Goal: Task Accomplishment & Management: Complete application form

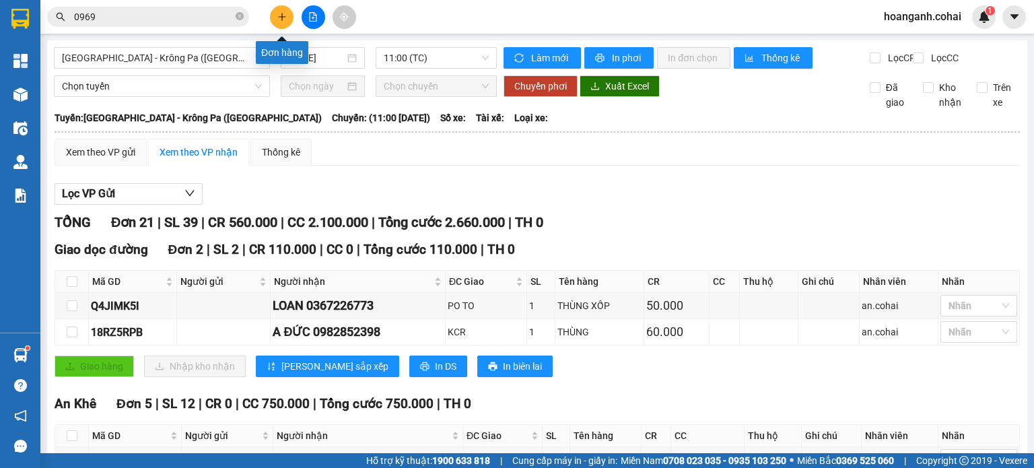
click at [277, 14] on icon "plus" at bounding box center [281, 16] width 9 height 9
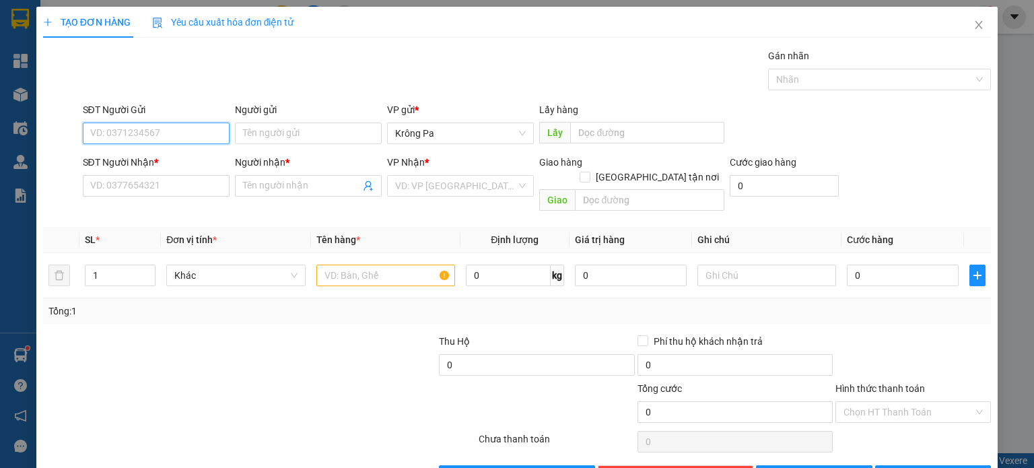
click at [194, 134] on input "SĐT Người Gửi" at bounding box center [156, 134] width 147 height 22
type input "0868733879"
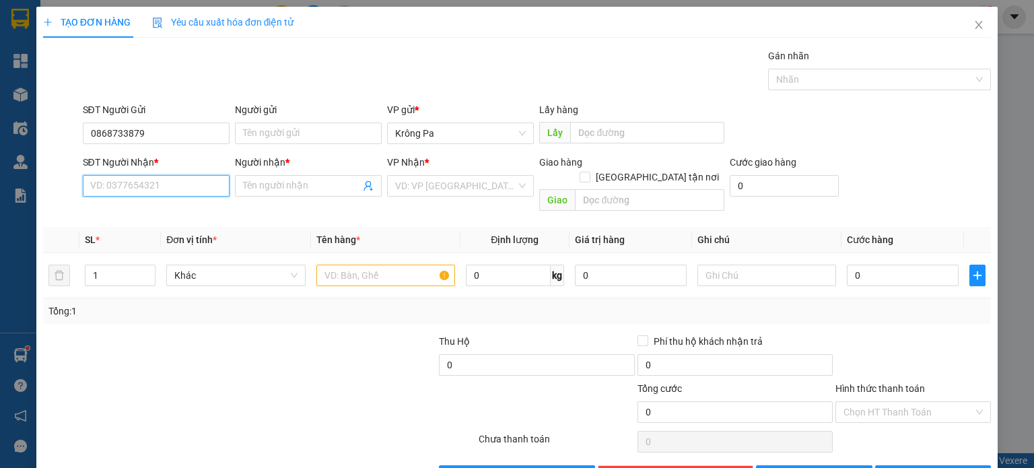
click at [122, 182] on input "SĐT Người Nhận *" at bounding box center [156, 186] width 147 height 22
type input "0354187708"
click at [264, 196] on div "Người nhận * Tên người nhận" at bounding box center [308, 178] width 147 height 47
click at [263, 186] on input "Người nhận *" at bounding box center [301, 185] width 117 height 15
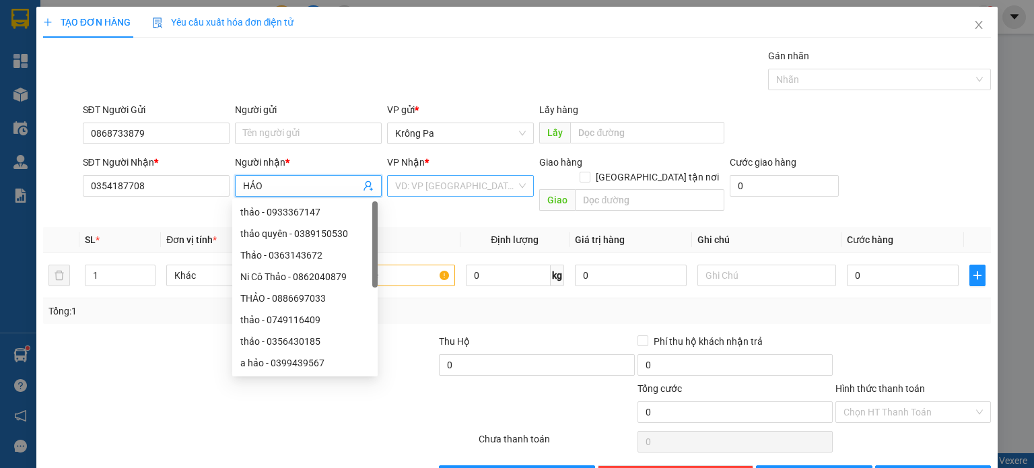
type input "HẢO"
click at [504, 187] on input "search" at bounding box center [455, 186] width 121 height 20
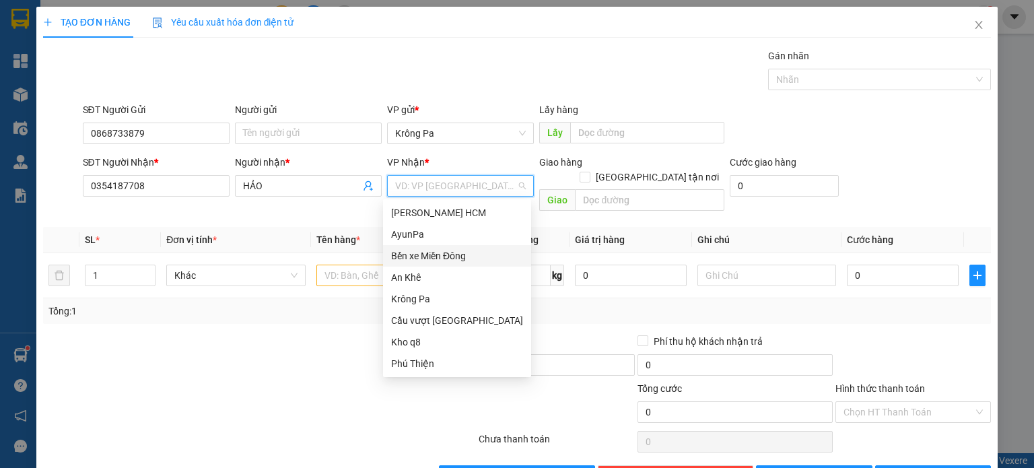
click at [477, 265] on div "Bến xe Miền Đông" at bounding box center [457, 256] width 148 height 22
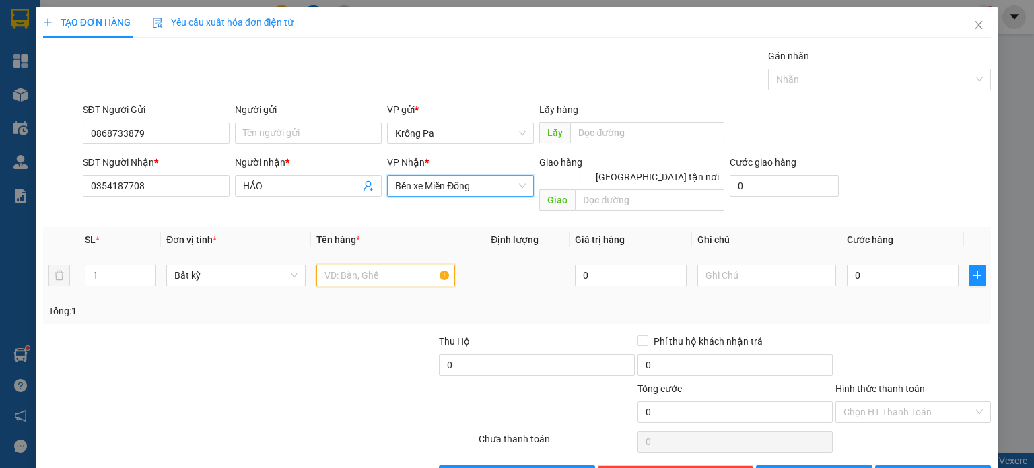
click at [401, 268] on input "text" at bounding box center [386, 276] width 139 height 22
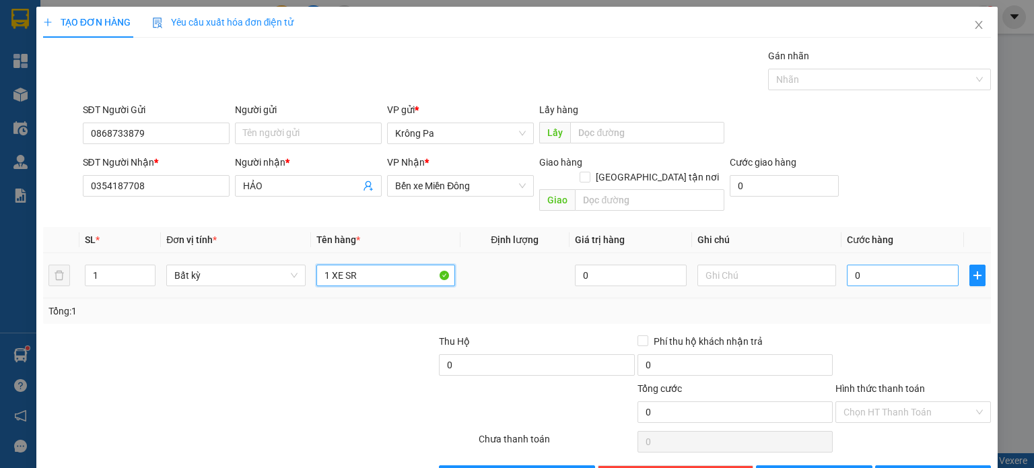
type input "1 XE SR"
type input "4"
type input "45"
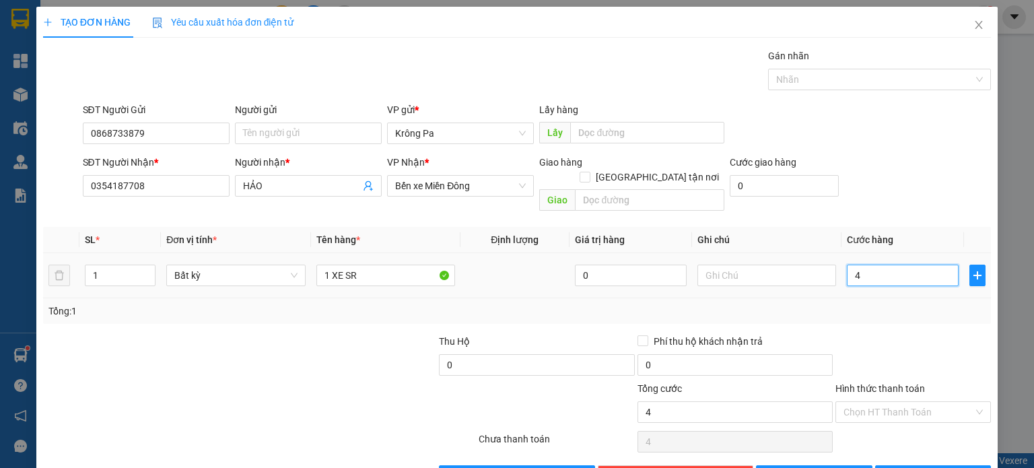
type input "45"
type input "450"
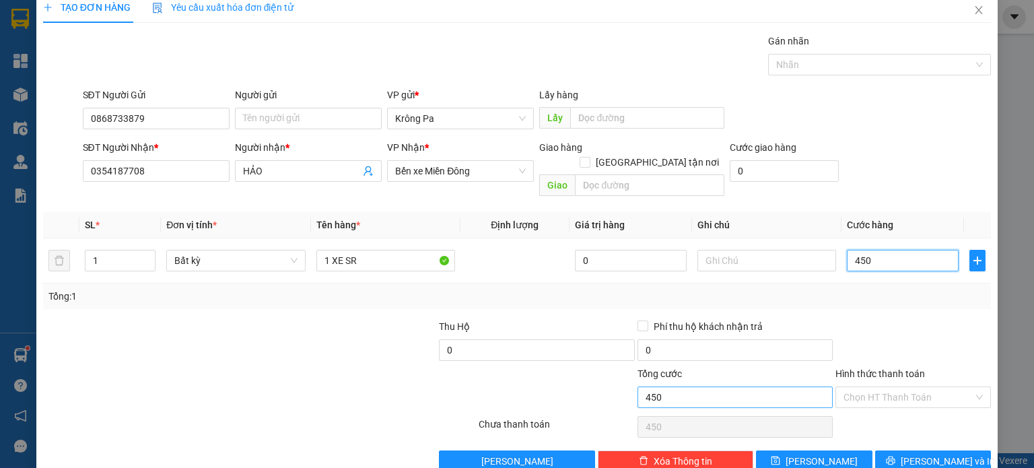
scroll to position [29, 0]
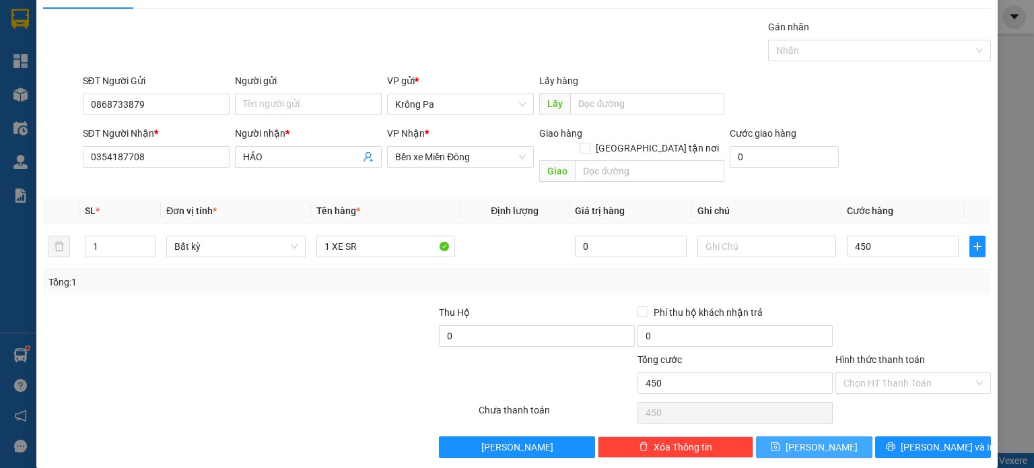
type input "450.000"
click at [781, 442] on icon "save" at bounding box center [775, 446] width 9 height 9
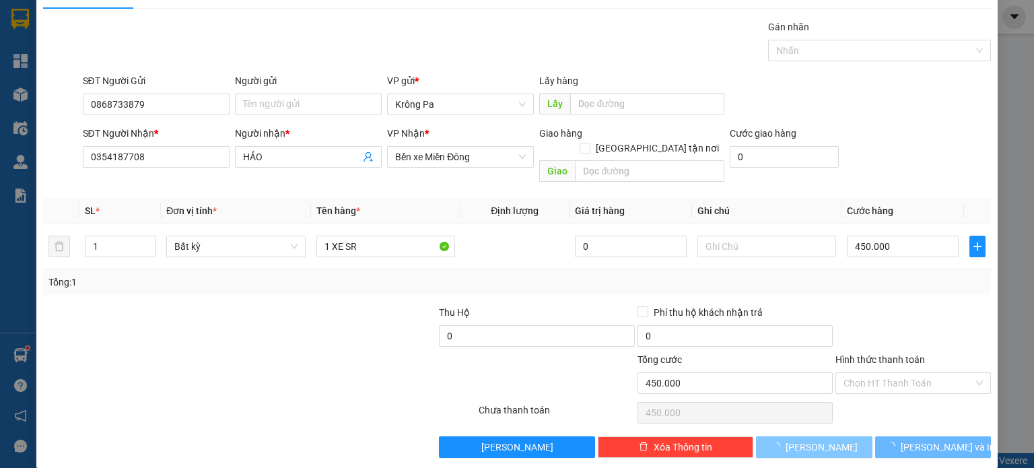
type input "0"
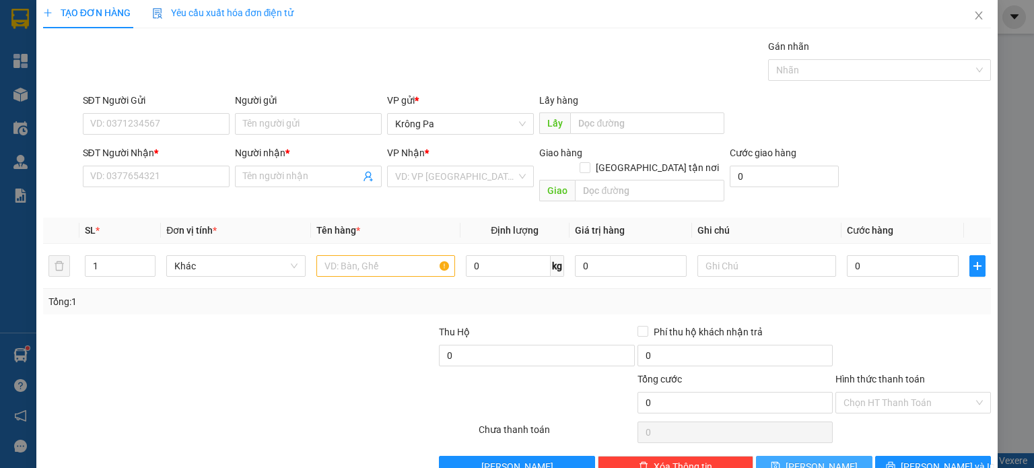
scroll to position [0, 0]
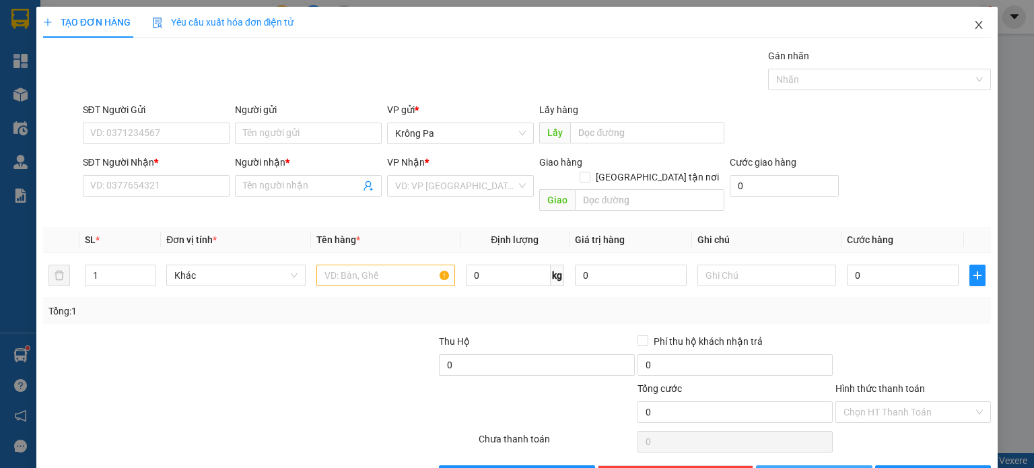
click at [974, 24] on icon "close" at bounding box center [979, 25] width 11 height 11
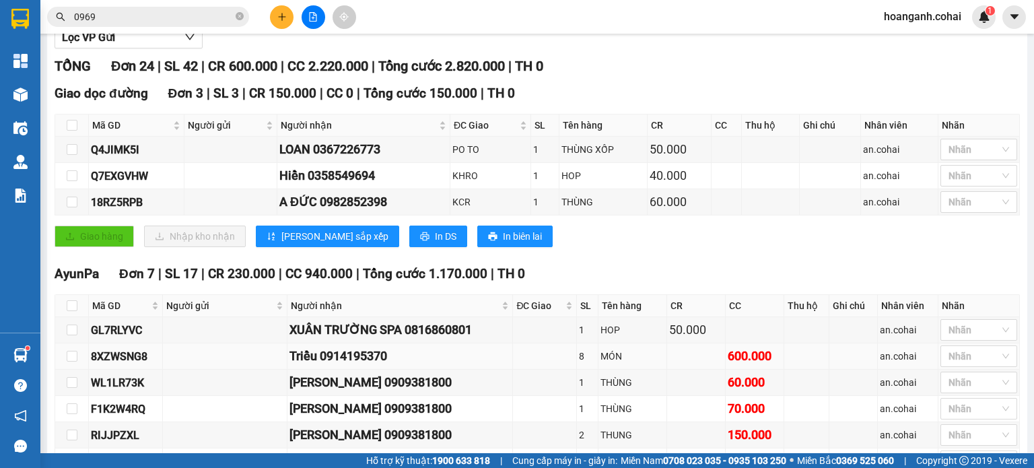
scroll to position [269, 0]
